Goal: Task Accomplishment & Management: Manage account settings

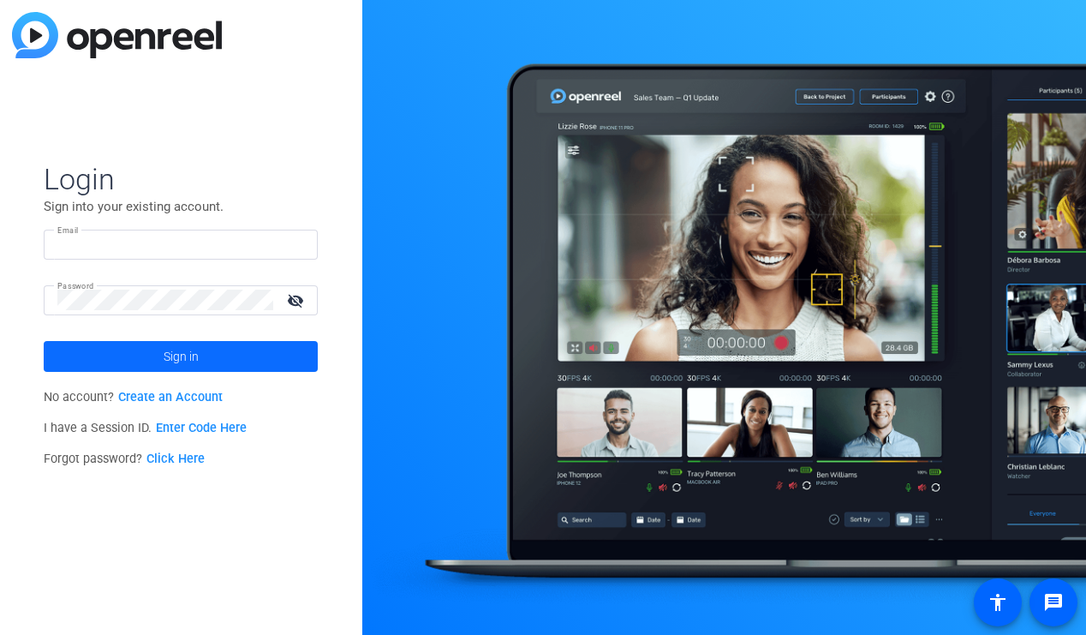
type input "[EMAIL_ADDRESS][DOMAIN_NAME]"
click at [188, 360] on span "Sign in" at bounding box center [181, 356] width 35 height 43
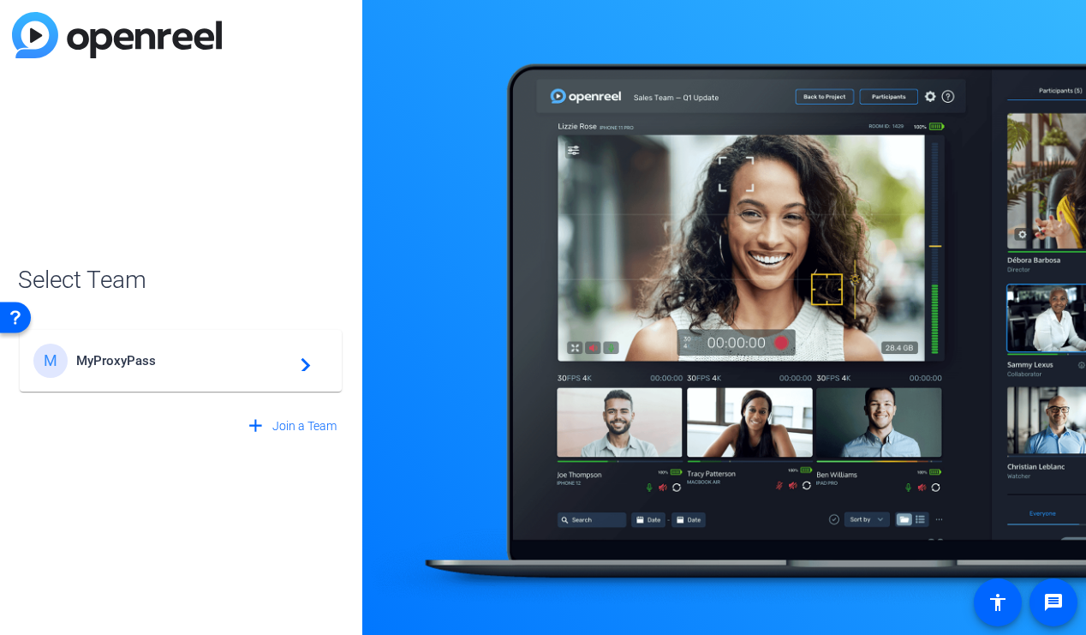
click at [188, 360] on span "MyProxyPass" at bounding box center [183, 360] width 214 height 15
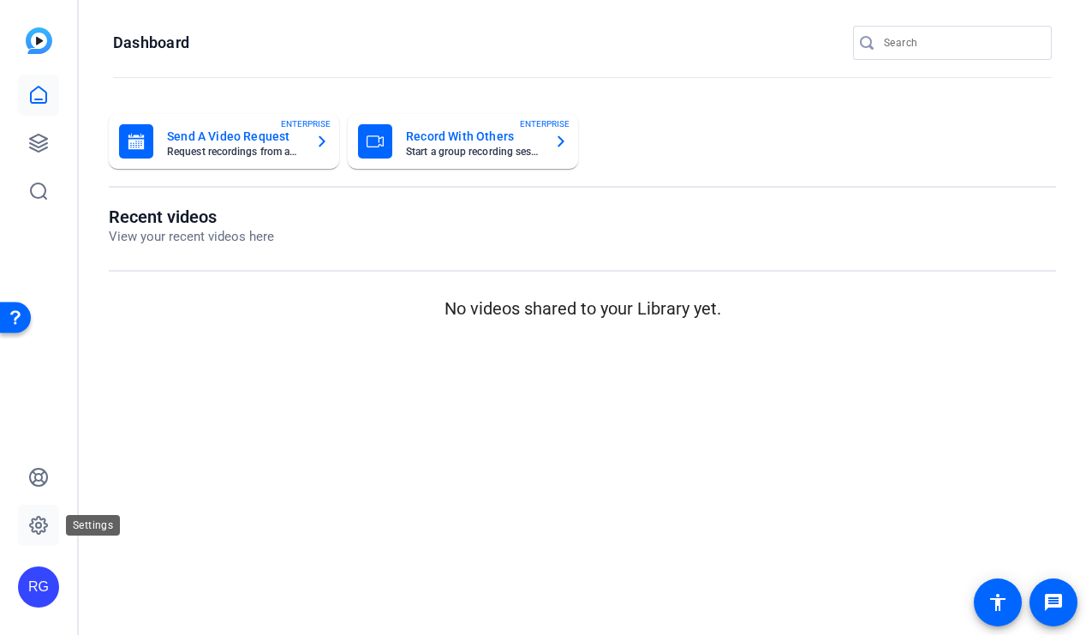
click at [43, 519] on icon at bounding box center [38, 525] width 21 height 21
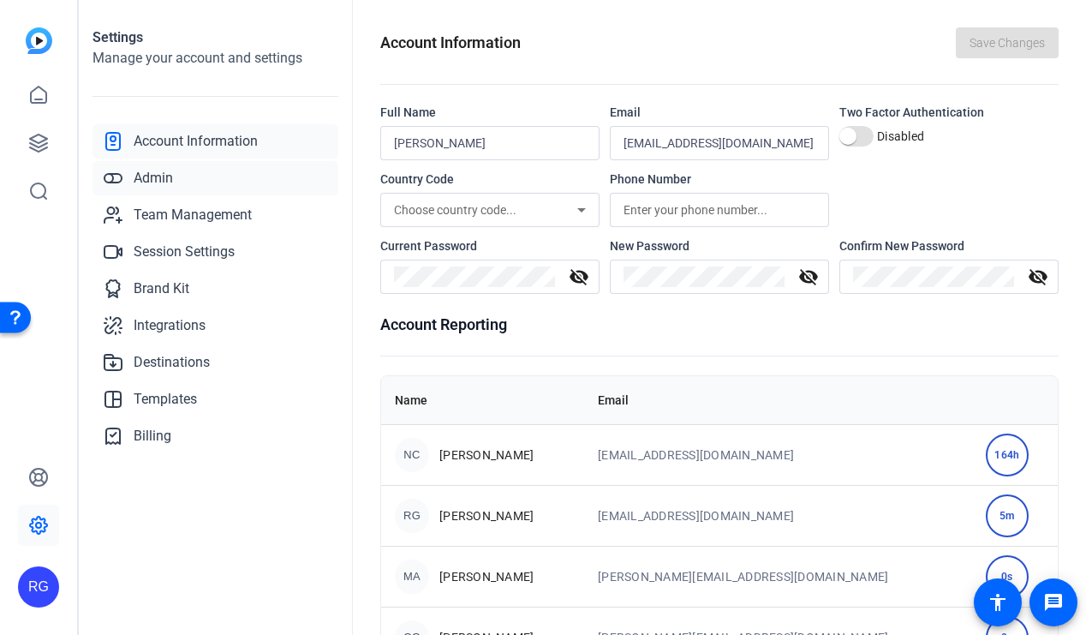
click at [158, 180] on span "Admin" at bounding box center [153, 178] width 39 height 21
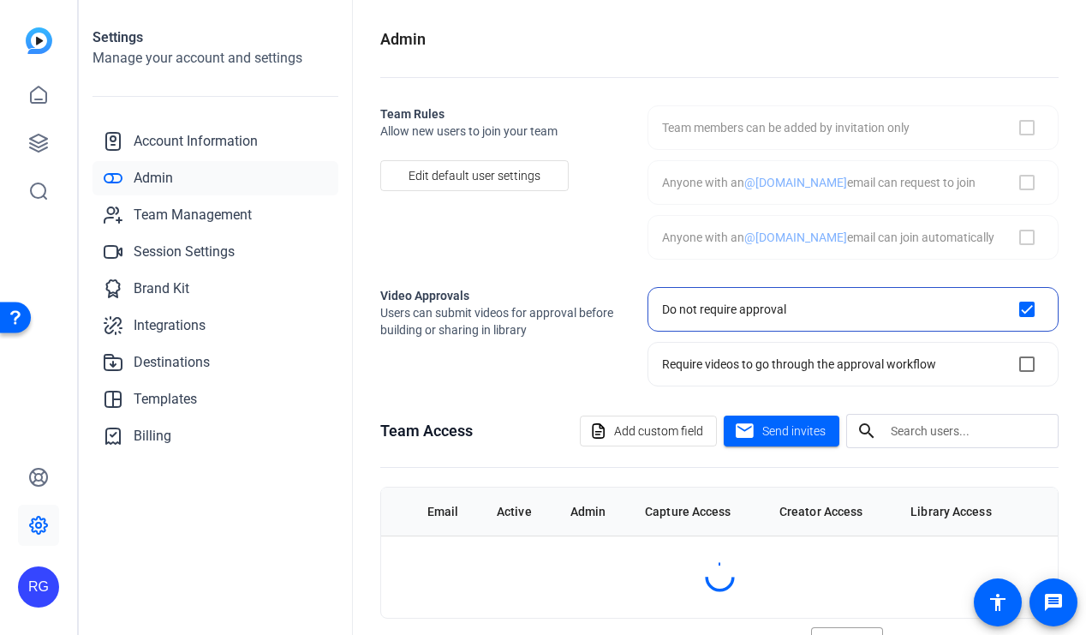
checkbox input "true"
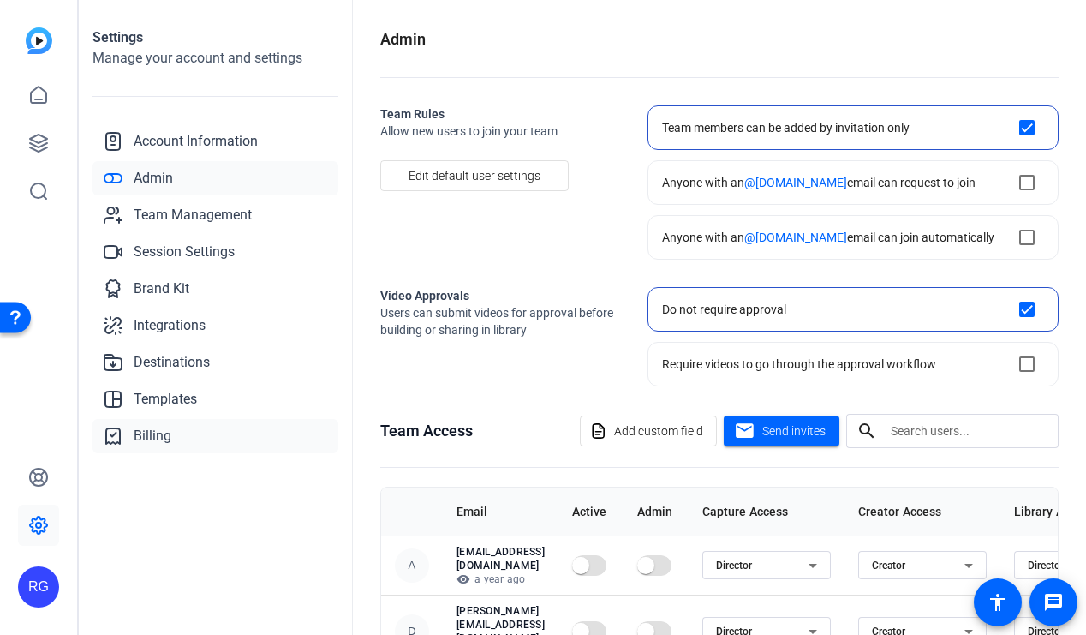
click at [151, 432] on span "Billing" at bounding box center [153, 436] width 38 height 21
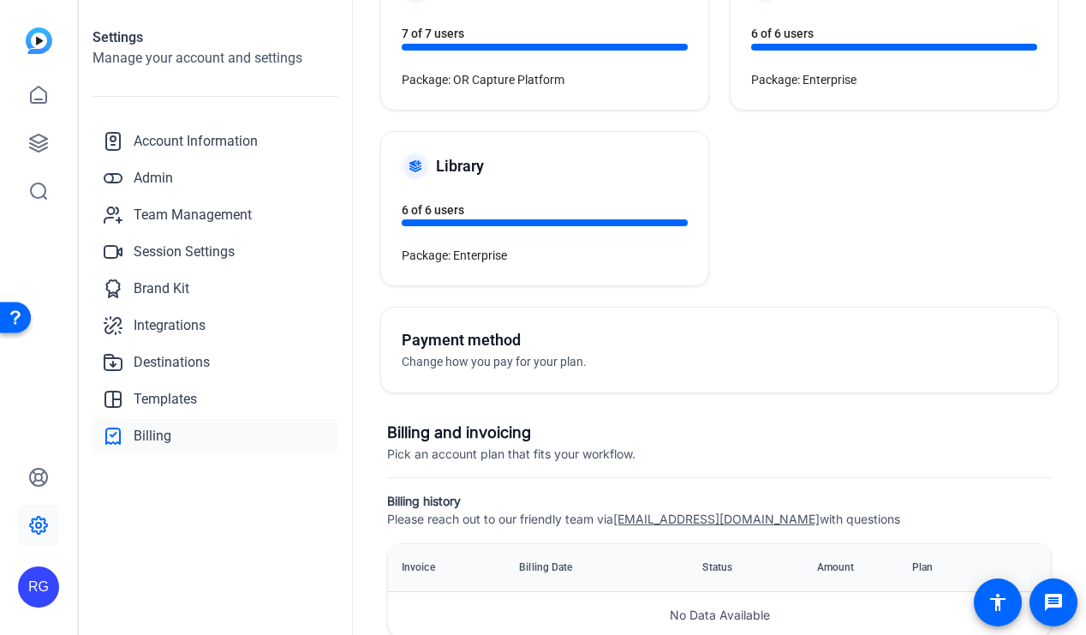
scroll to position [182, 0]
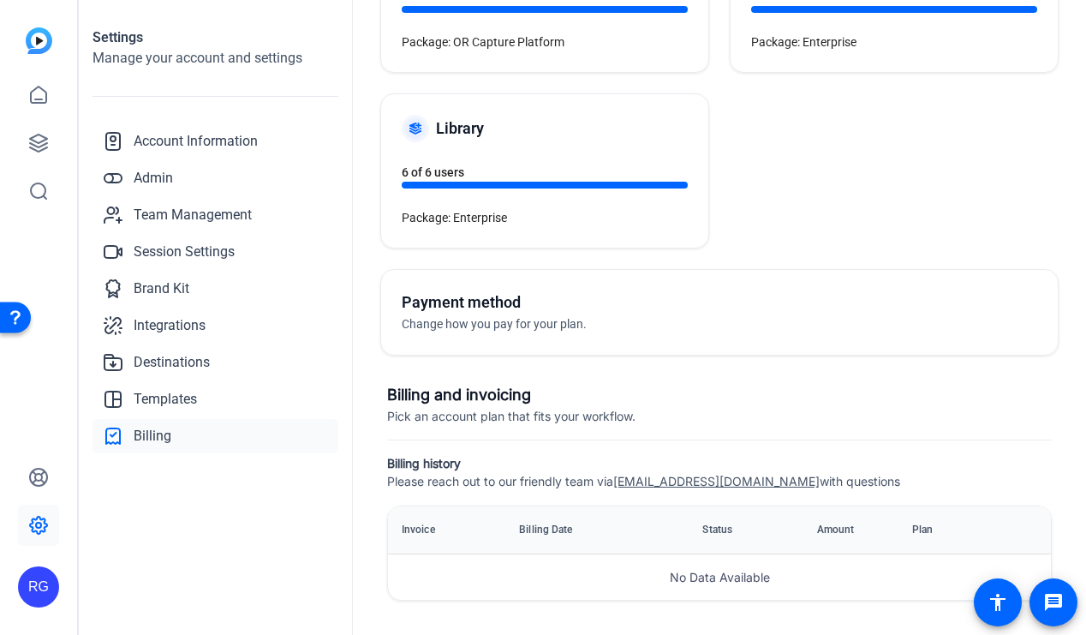
click at [965, 304] on div at bounding box center [858, 312] width 360 height 44
click at [497, 296] on h5 "Payment method" at bounding box center [540, 302] width 276 height 24
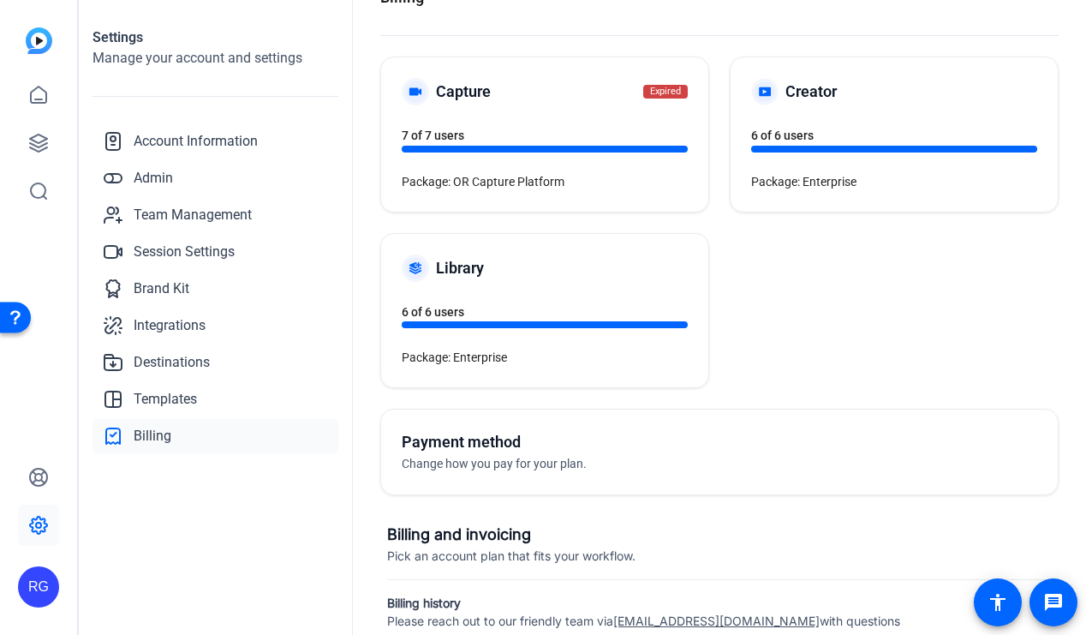
scroll to position [61, 0]
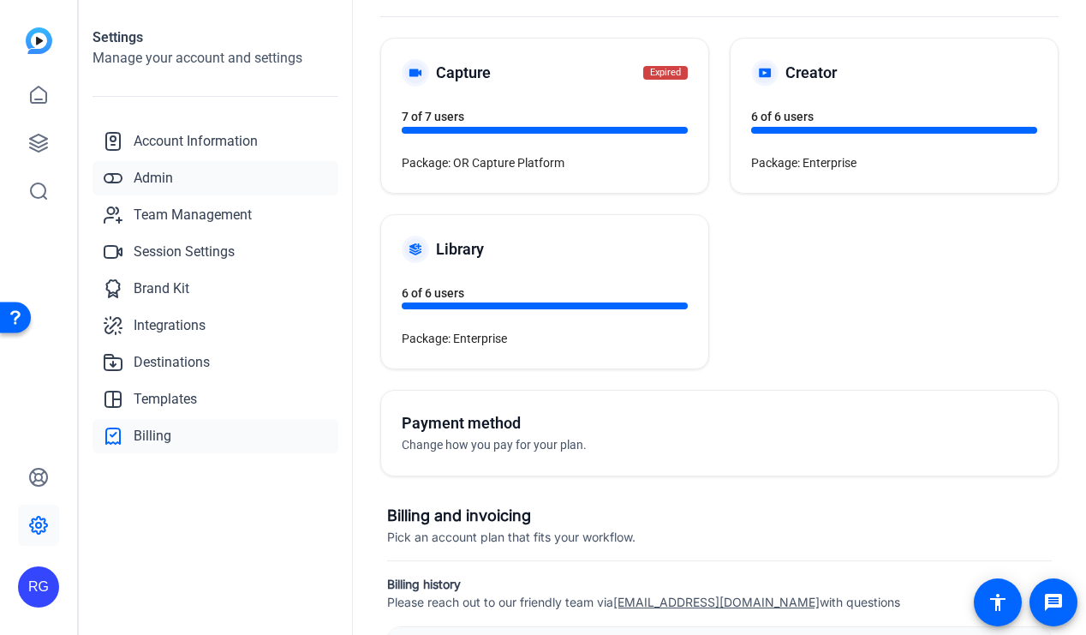
click at [166, 170] on span "Admin" at bounding box center [153, 178] width 39 height 21
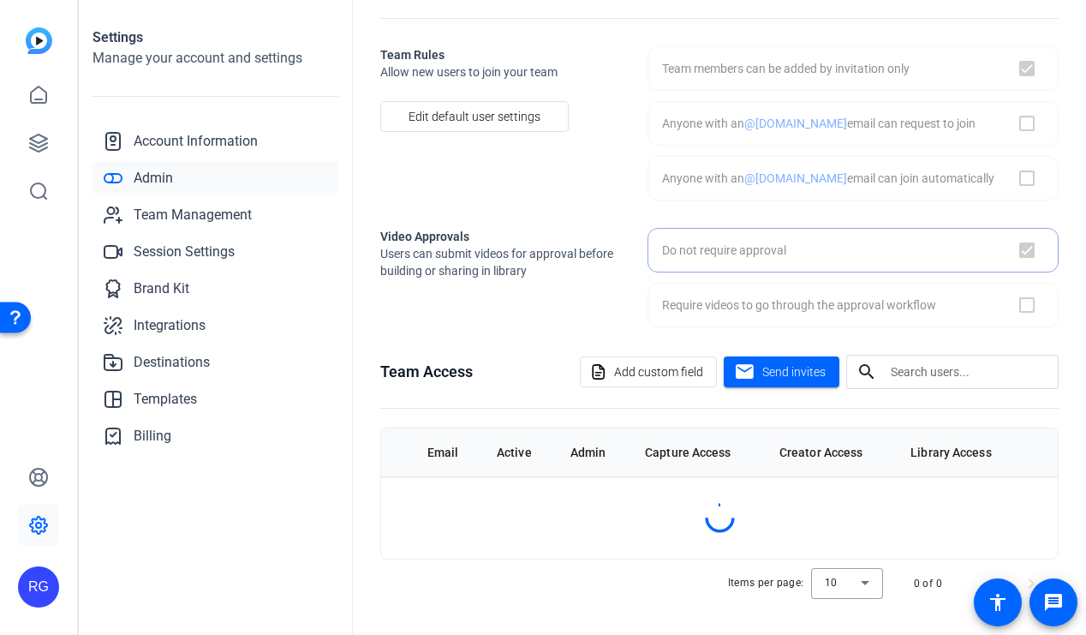
checkbox input "true"
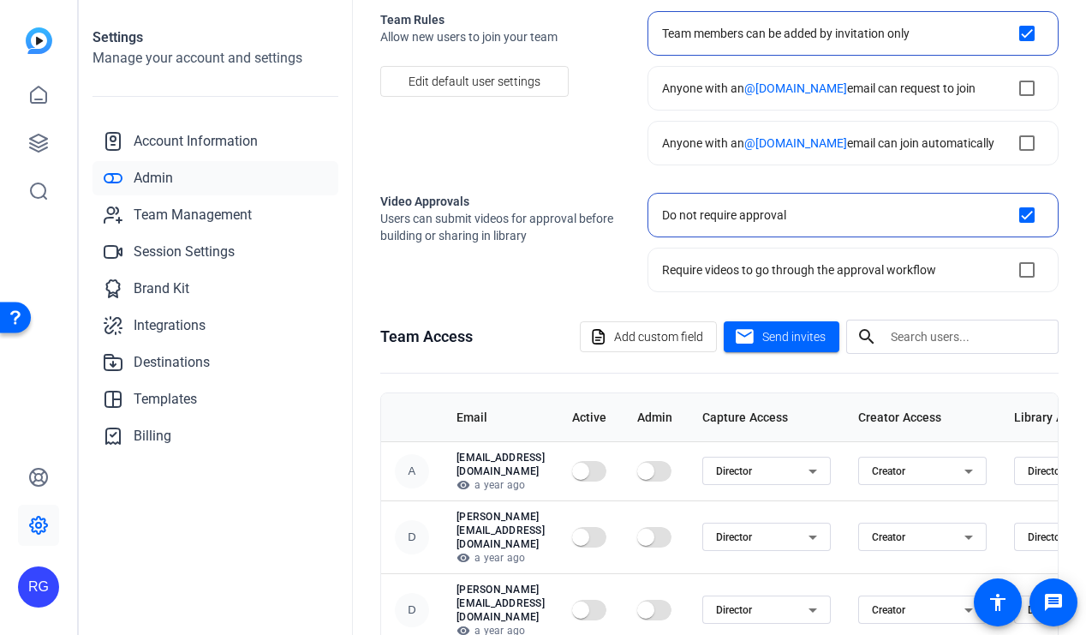
scroll to position [278, 0]
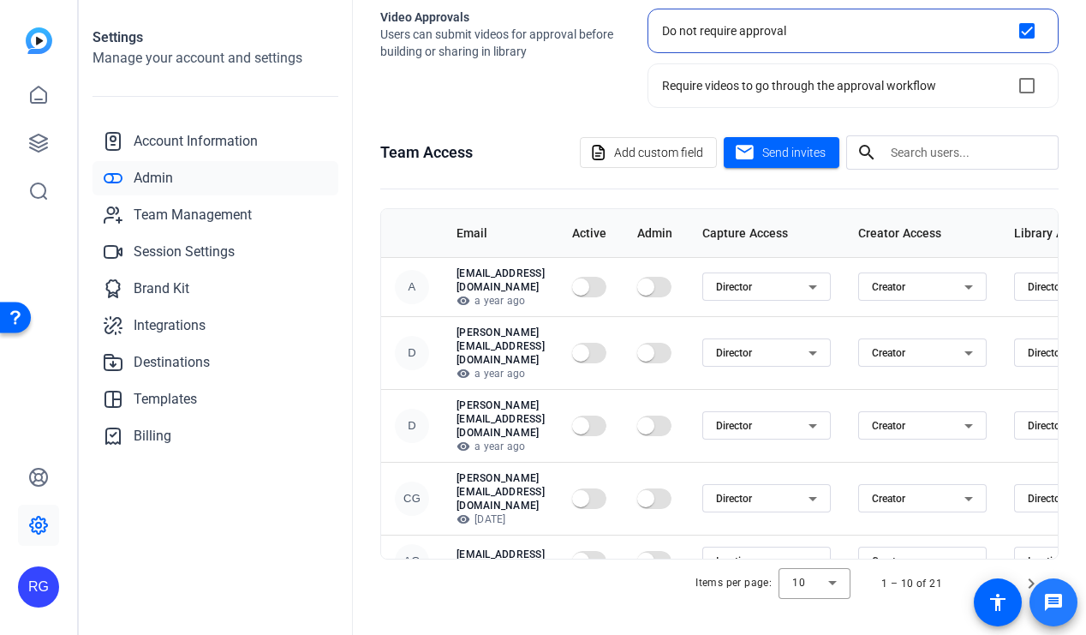
click at [1033, 582] on span at bounding box center [1053, 602] width 41 height 41
click at [1028, 575] on span "Next page" at bounding box center [1031, 583] width 41 height 41
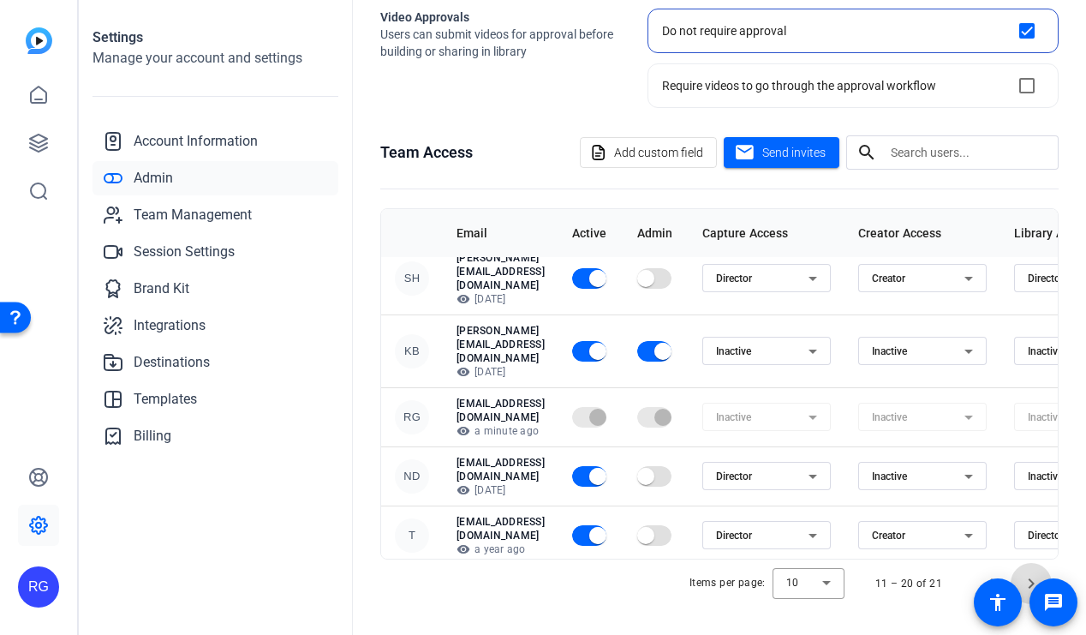
scroll to position [220, 0]
click at [1026, 580] on span "Next page" at bounding box center [1031, 583] width 41 height 41
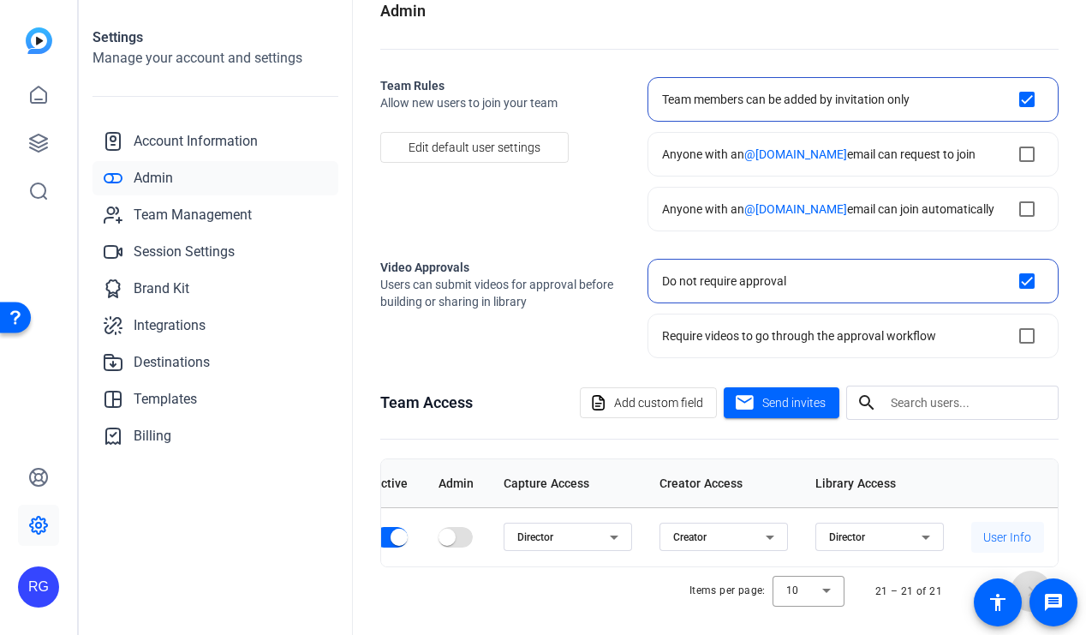
scroll to position [0, 0]
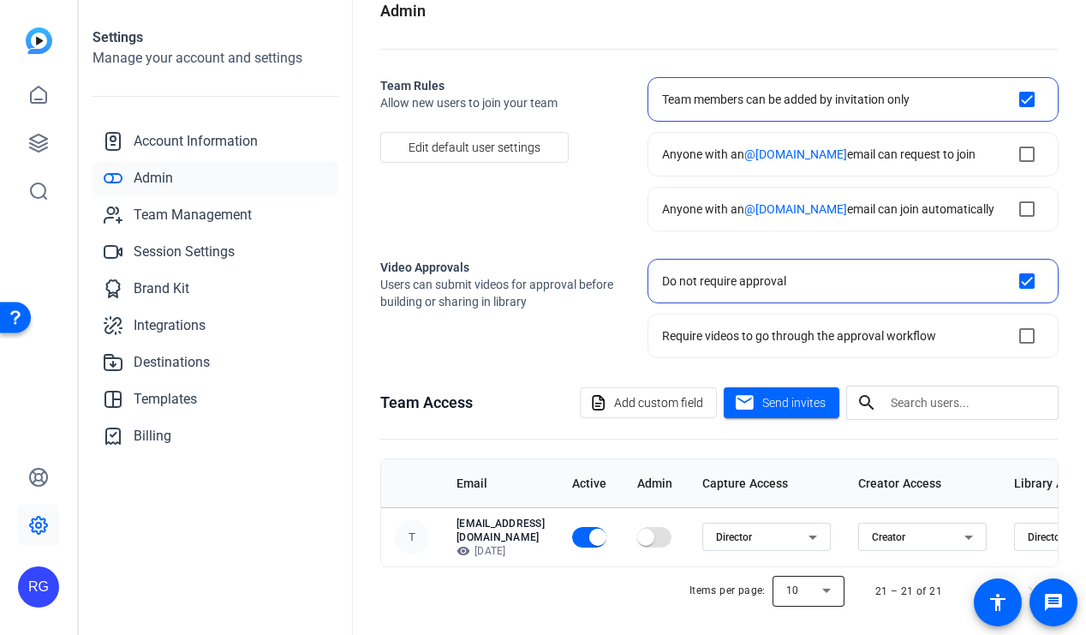
click at [833, 585] on div at bounding box center [809, 590] width 72 height 41
click at [813, 517] on mat-option "50" at bounding box center [810, 519] width 72 height 27
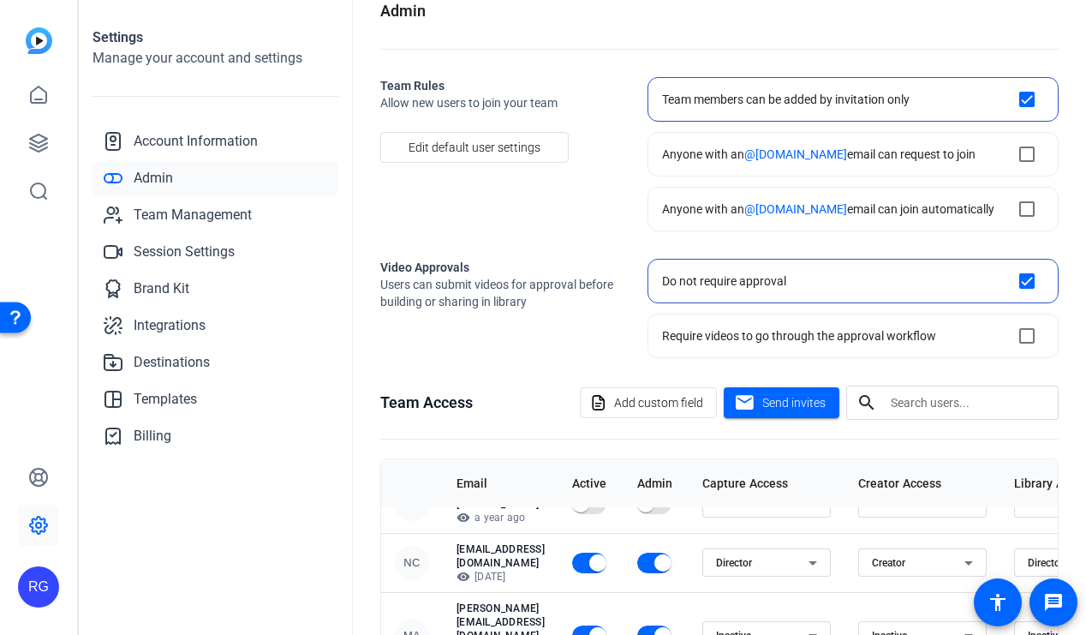
scroll to position [717, 0]
